Goal: Transaction & Acquisition: Purchase product/service

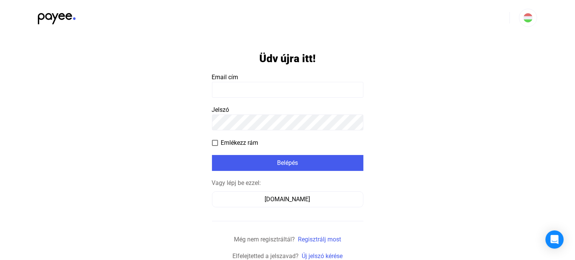
scroll to position [2, 0]
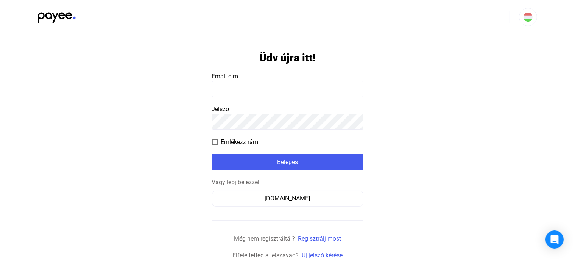
click at [321, 237] on link "Regisztrálj most" at bounding box center [319, 238] width 43 height 7
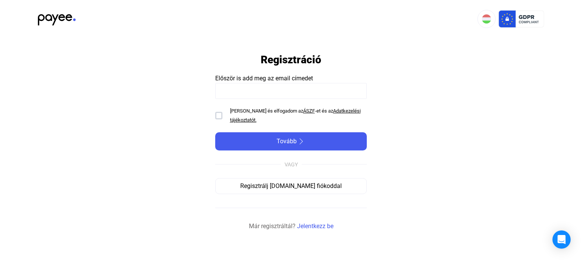
click at [267, 92] on input at bounding box center [291, 91] width 152 height 16
type input "**********"
click at [217, 117] on div at bounding box center [218, 116] width 7 height 8
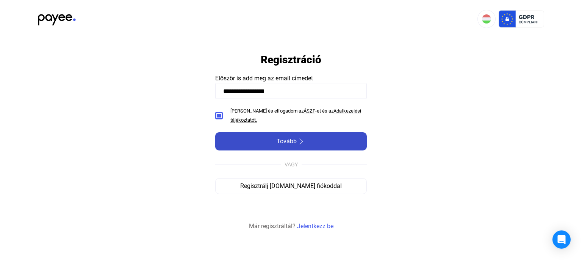
click at [298, 144] on img at bounding box center [301, 141] width 9 height 6
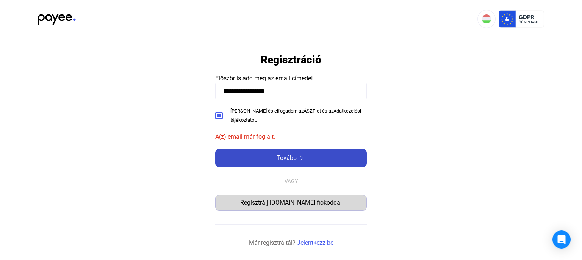
click at [283, 205] on div "Regisztrálj Számlázz.hu fiókoddal" at bounding box center [291, 202] width 146 height 9
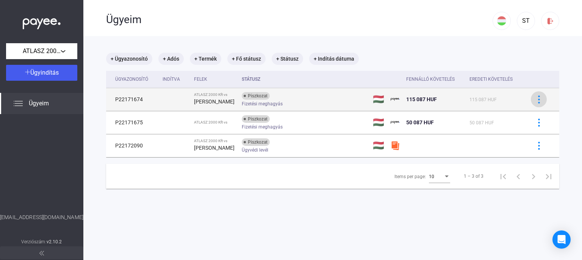
click at [535, 98] on img at bounding box center [539, 99] width 8 height 8
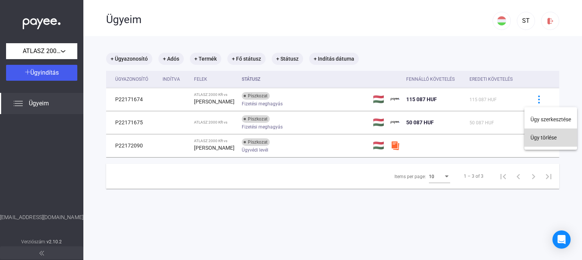
click at [533, 136] on button "Ügy törlése" at bounding box center [550, 137] width 53 height 18
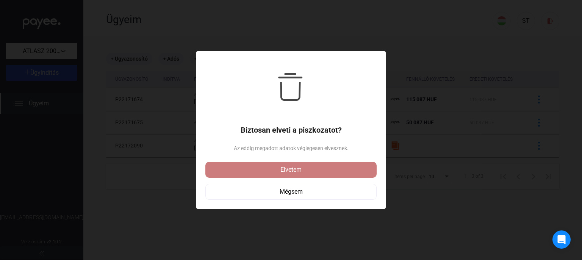
click at [334, 167] on div "Elvetem" at bounding box center [291, 169] width 167 height 9
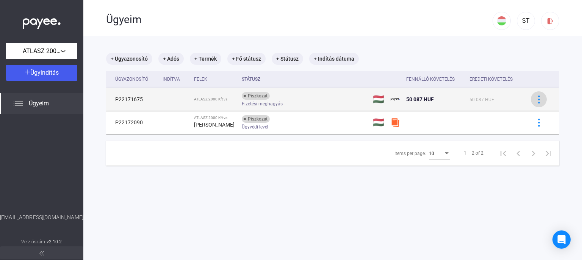
click at [536, 97] on img at bounding box center [539, 99] width 8 height 8
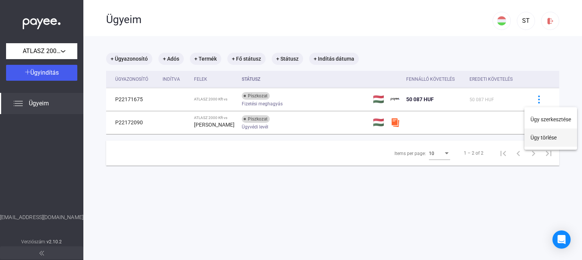
click at [535, 139] on button "Ügy törlése" at bounding box center [550, 137] width 53 height 18
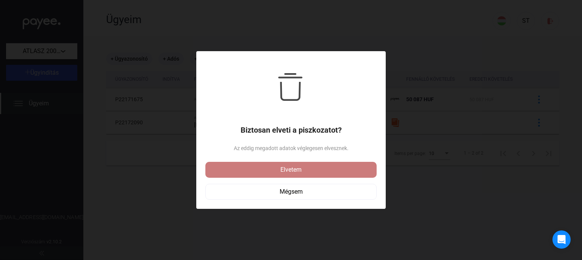
click at [330, 167] on div "Elvetem" at bounding box center [291, 169] width 167 height 9
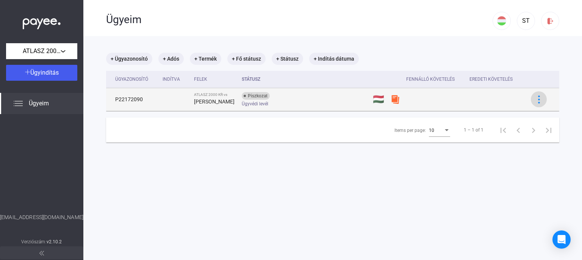
click at [535, 102] on img at bounding box center [539, 99] width 8 height 8
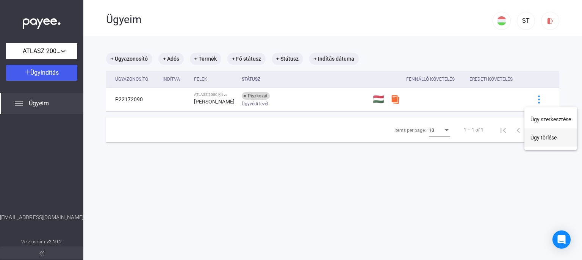
click at [537, 140] on button "Ügy törlése" at bounding box center [550, 137] width 53 height 18
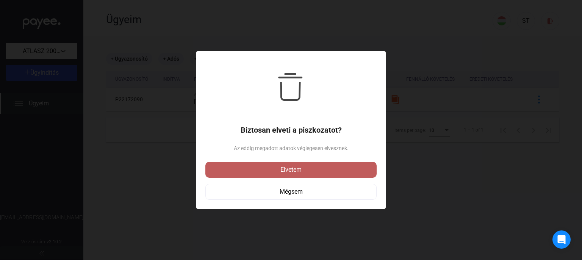
click at [319, 166] on div "Elvetem" at bounding box center [291, 169] width 167 height 9
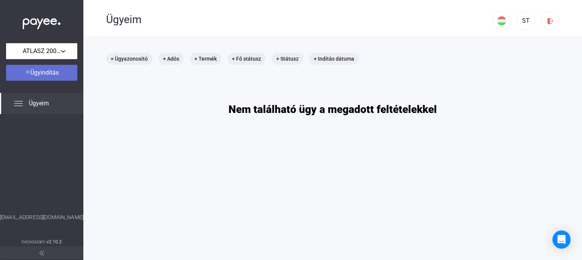
click at [29, 71] on img at bounding box center [27, 71] width 5 height 5
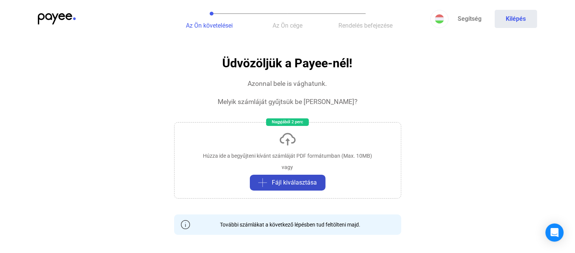
click at [293, 178] on button "Fájl kiválasztása" at bounding box center [288, 183] width 76 height 16
click at [289, 181] on span "Fájl kiválasztása" at bounding box center [294, 182] width 45 height 9
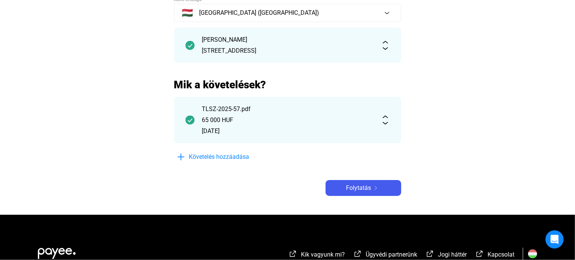
scroll to position [80, 0]
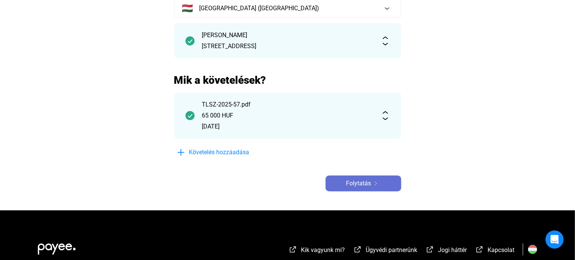
click at [360, 182] on span "Folytatás" at bounding box center [359, 183] width 25 height 9
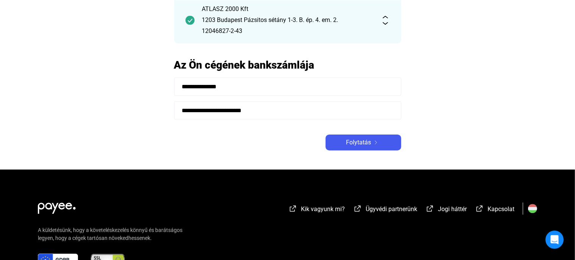
scroll to position [80, 0]
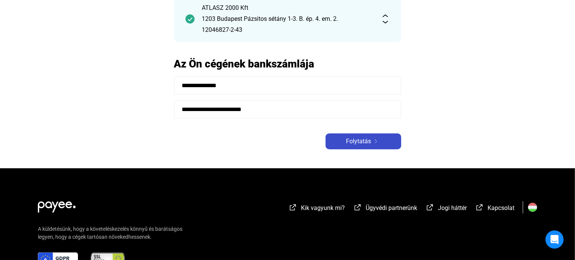
click at [358, 138] on span "Folytatás" at bounding box center [359, 141] width 25 height 9
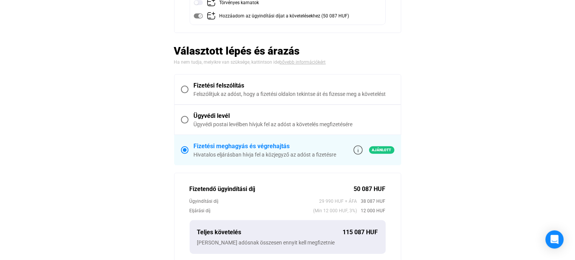
scroll to position [160, 0]
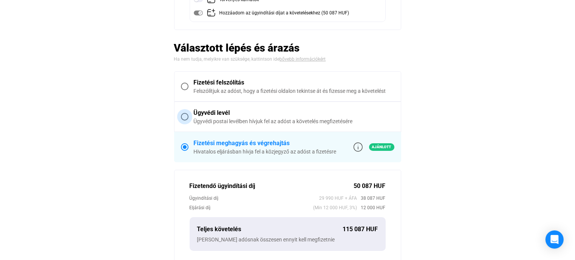
click at [184, 116] on span at bounding box center [185, 117] width 8 height 8
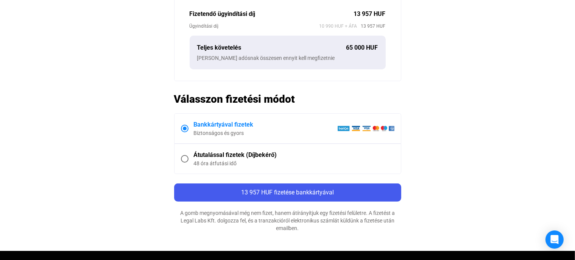
scroll to position [320, 0]
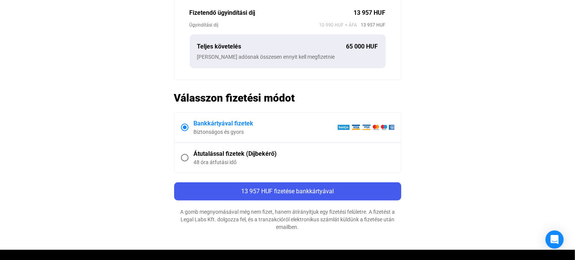
click at [184, 157] on span at bounding box center [185, 158] width 8 height 8
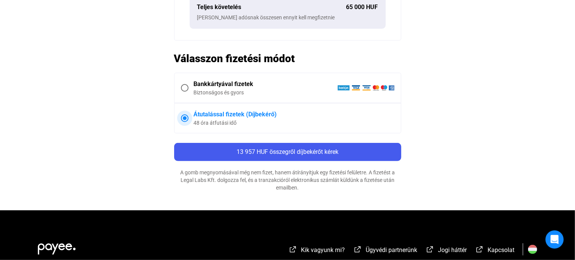
scroll to position [360, 0]
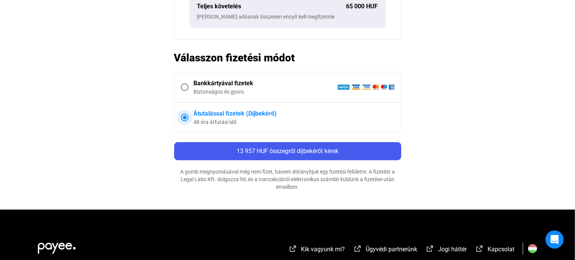
click at [181, 86] on span at bounding box center [185, 87] width 8 height 8
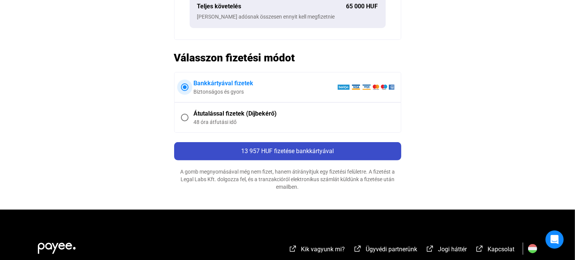
click at [294, 150] on span "13 957 HUF fizetése bankkártyával" at bounding box center [287, 150] width 93 height 7
